Goal: Task Accomplishment & Management: Use online tool/utility

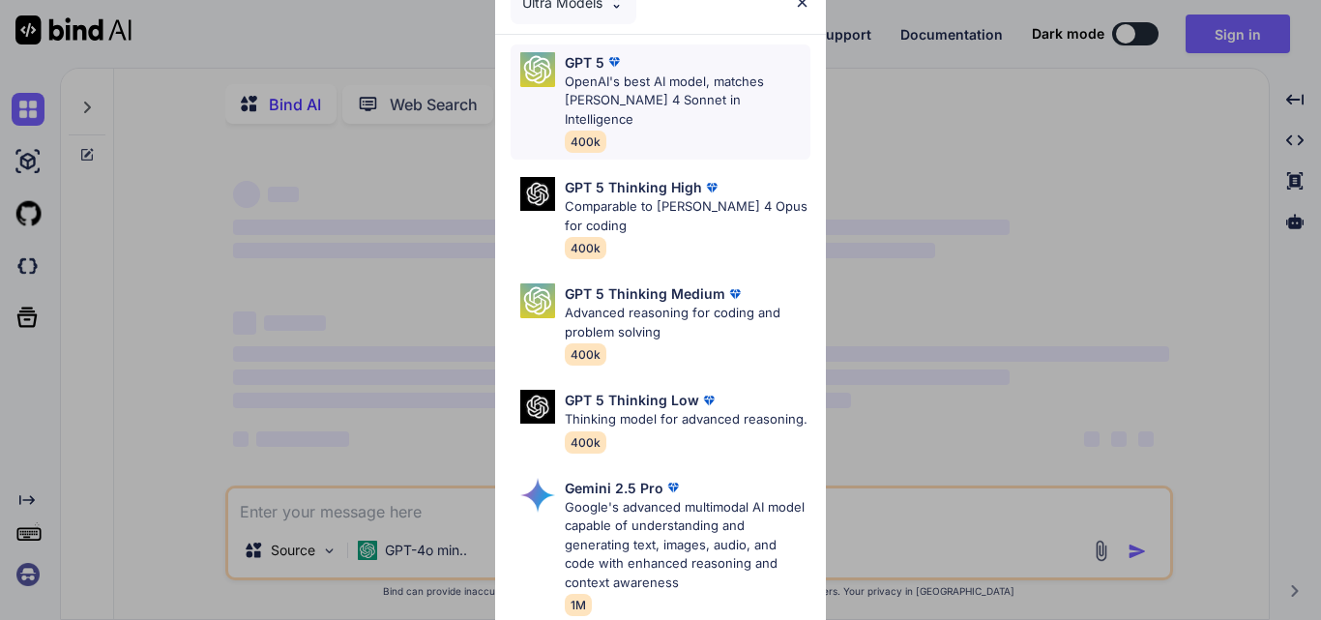
type textarea "x"
click at [799, 9] on img at bounding box center [802, 2] width 16 height 16
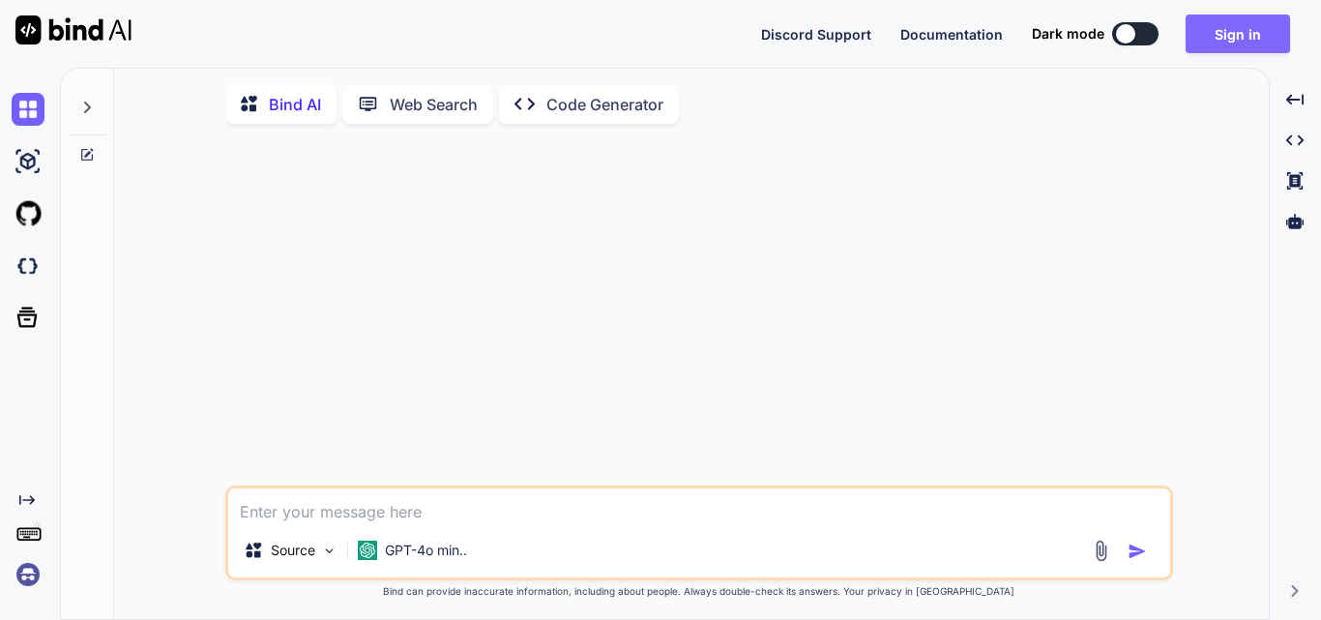
click at [1222, 40] on button "Sign in" at bounding box center [1237, 34] width 104 height 39
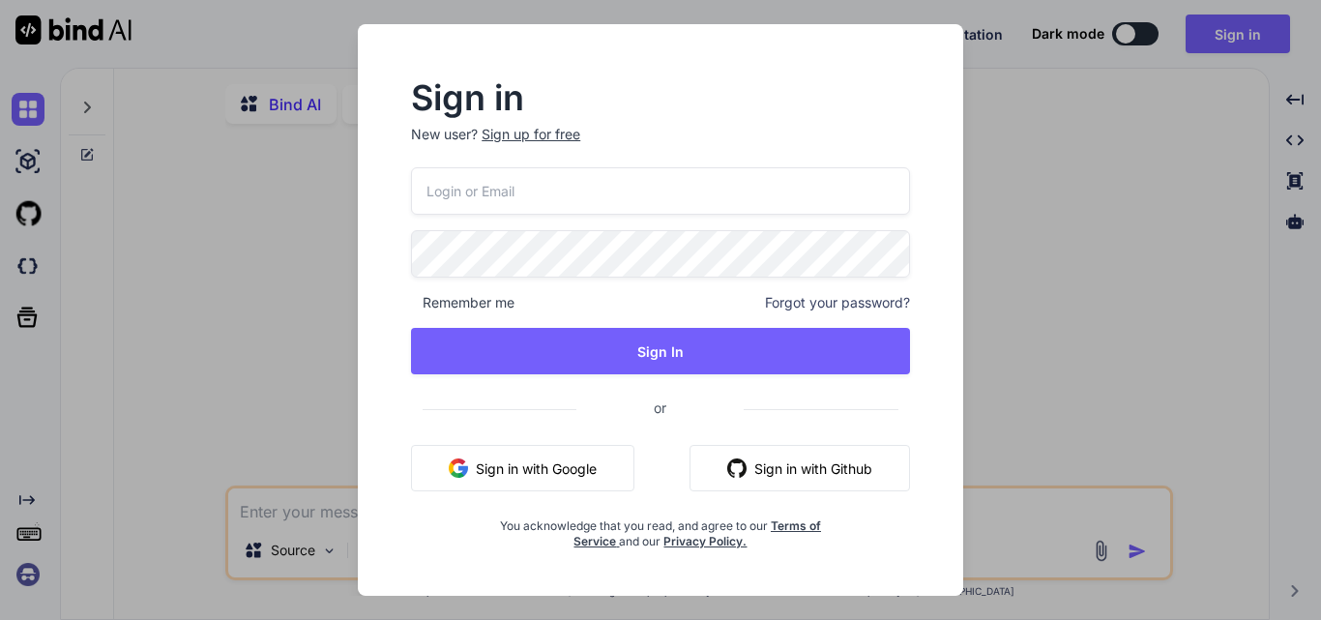
click at [525, 194] on input "email" at bounding box center [660, 190] width 499 height 47
paste input "[EMAIL_ADDRESS][DOMAIN_NAME]"
type input "[EMAIL_ADDRESS][DOMAIN_NAME]"
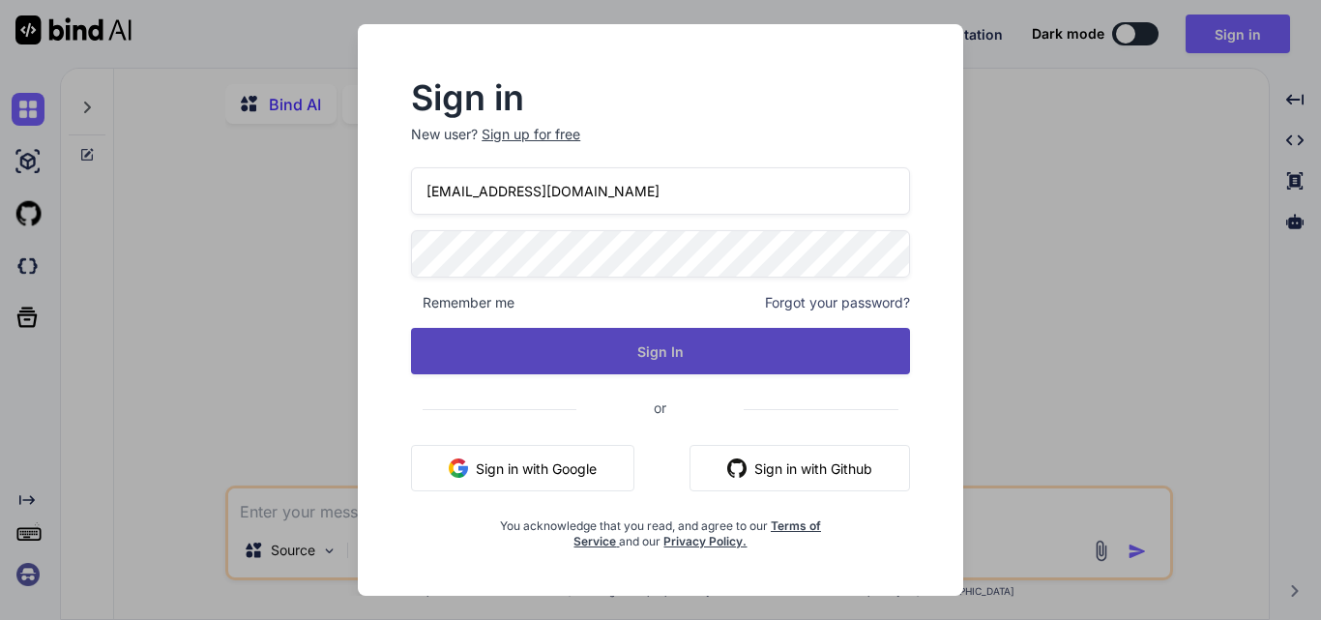
click at [700, 343] on button "Sign In" at bounding box center [660, 351] width 499 height 46
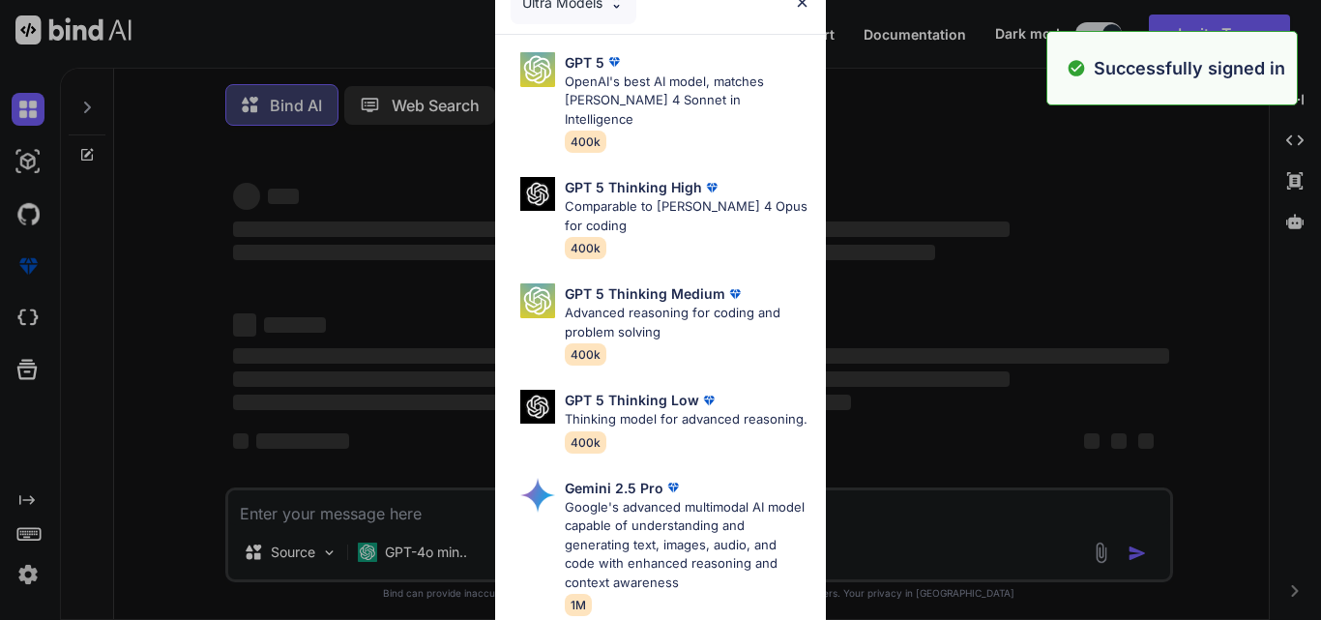
type textarea "x"
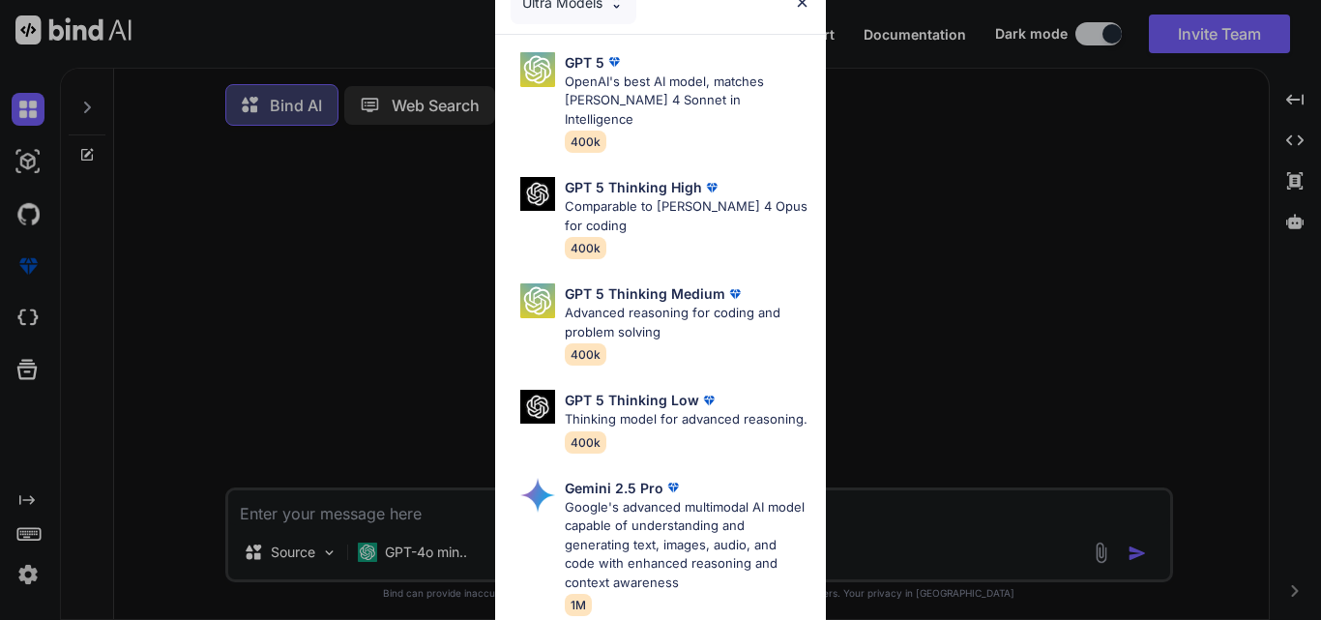
click at [801, 4] on img at bounding box center [802, 2] width 16 height 16
